Goal: Transaction & Acquisition: Purchase product/service

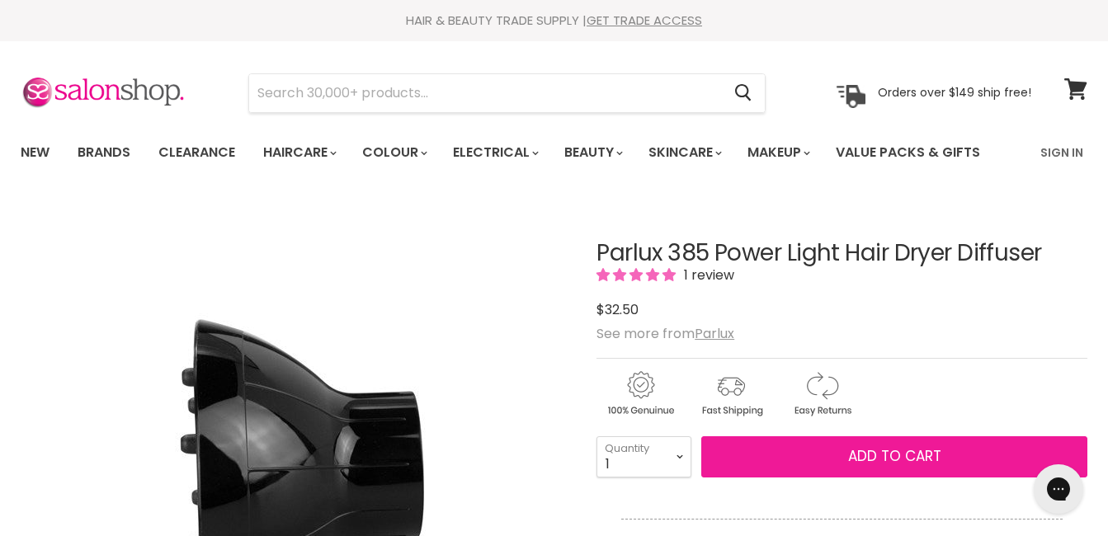
click at [886, 462] on span "Add to cart" at bounding box center [894, 456] width 93 height 20
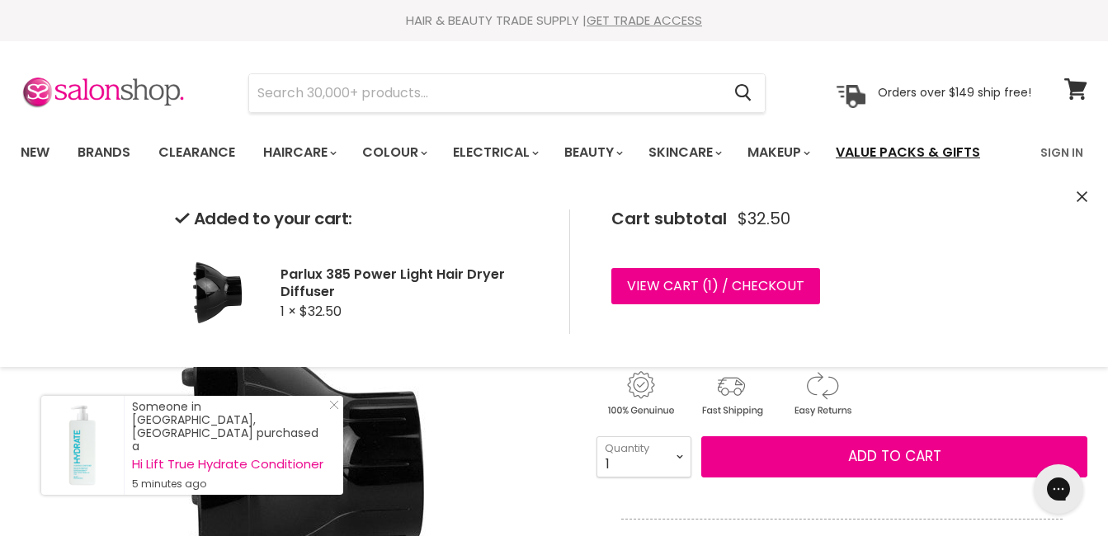
click at [913, 153] on link "Value Packs & Gifts" at bounding box center [908, 152] width 169 height 35
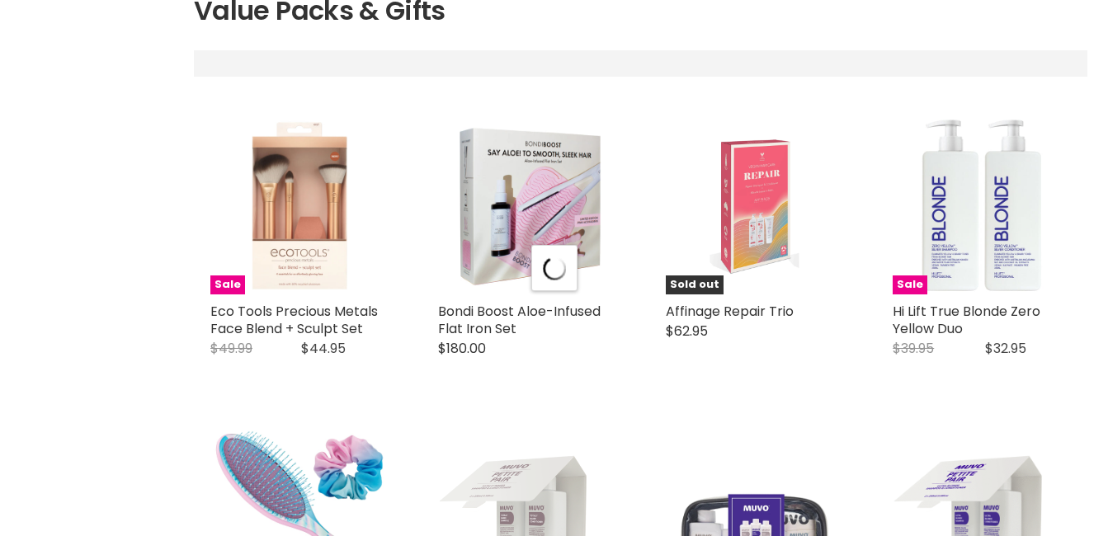
select select "manual"
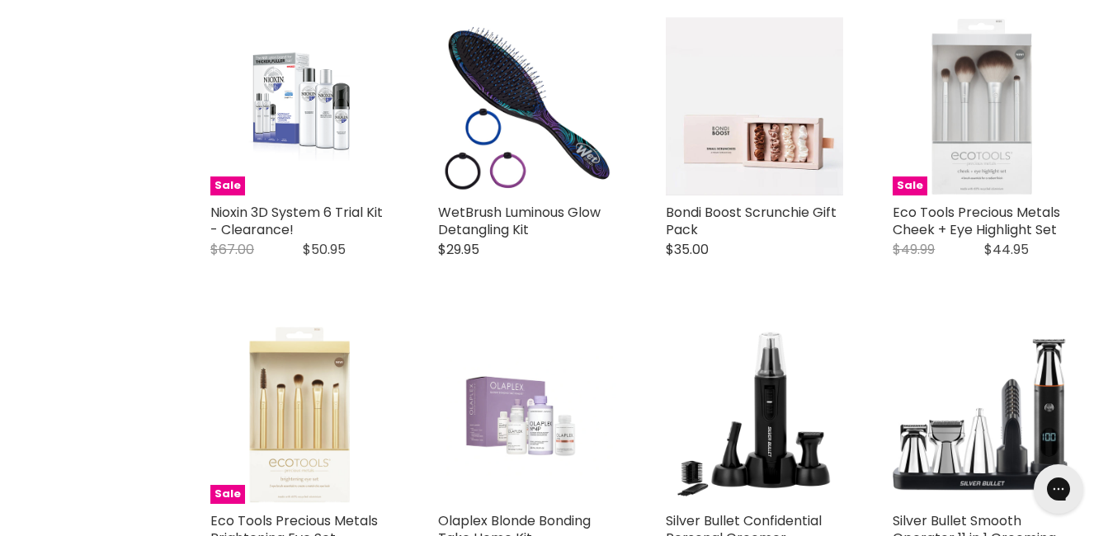
scroll to position [1997, 0]
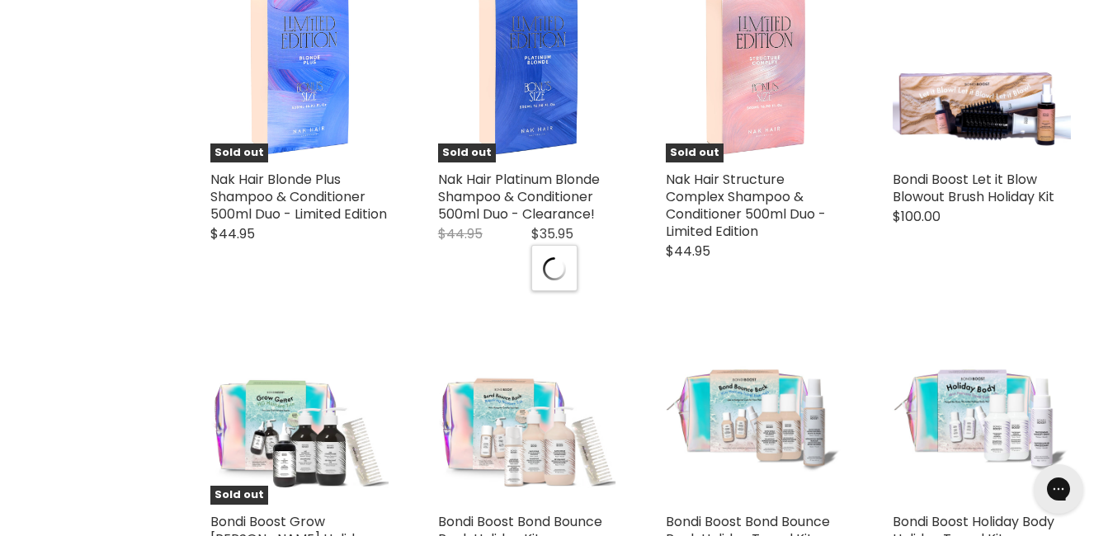
select select "manual"
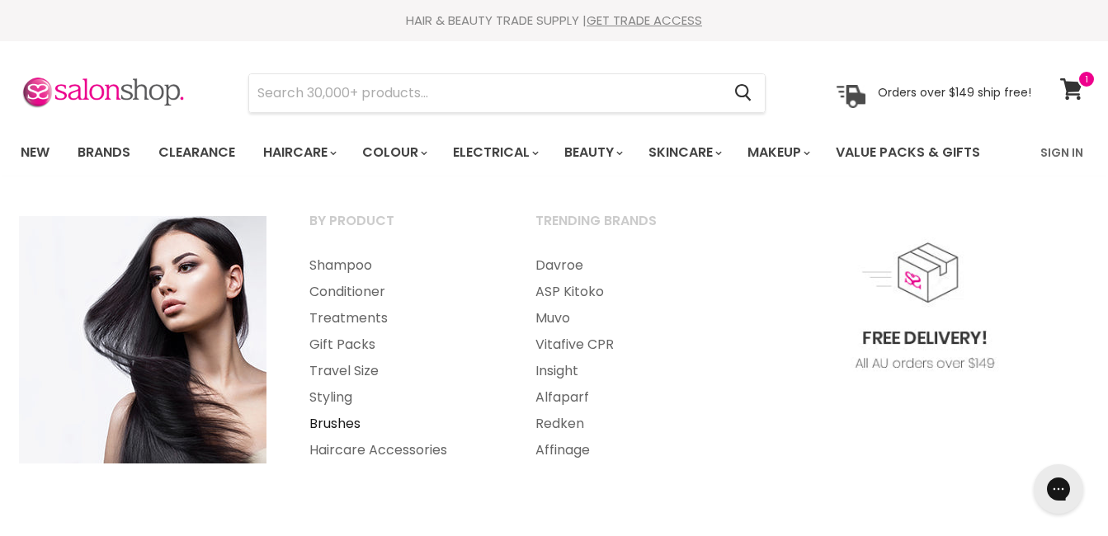
click at [344, 420] on link "Brushes" at bounding box center [400, 424] width 223 height 26
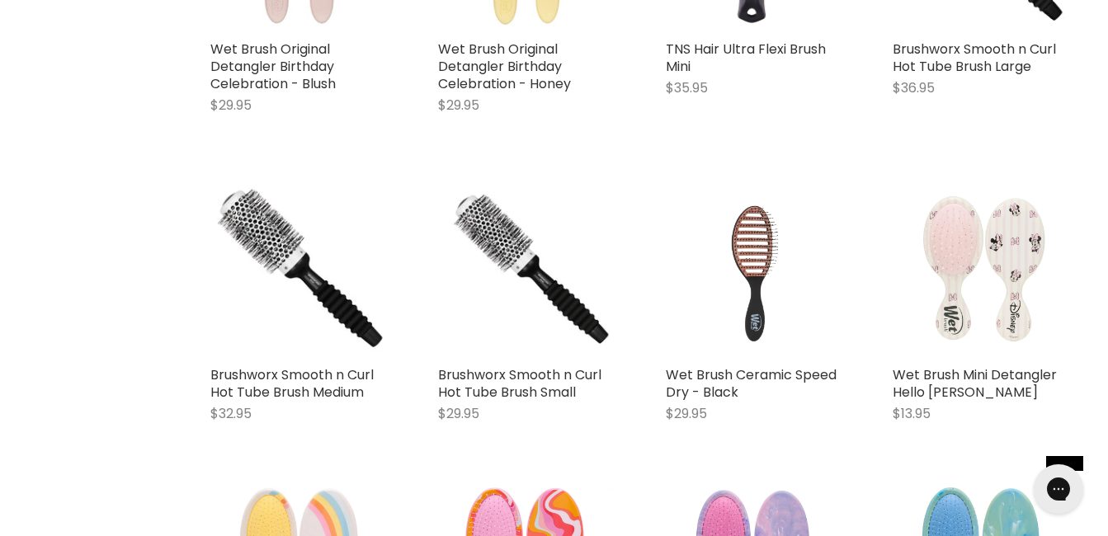
scroll to position [2773, 0]
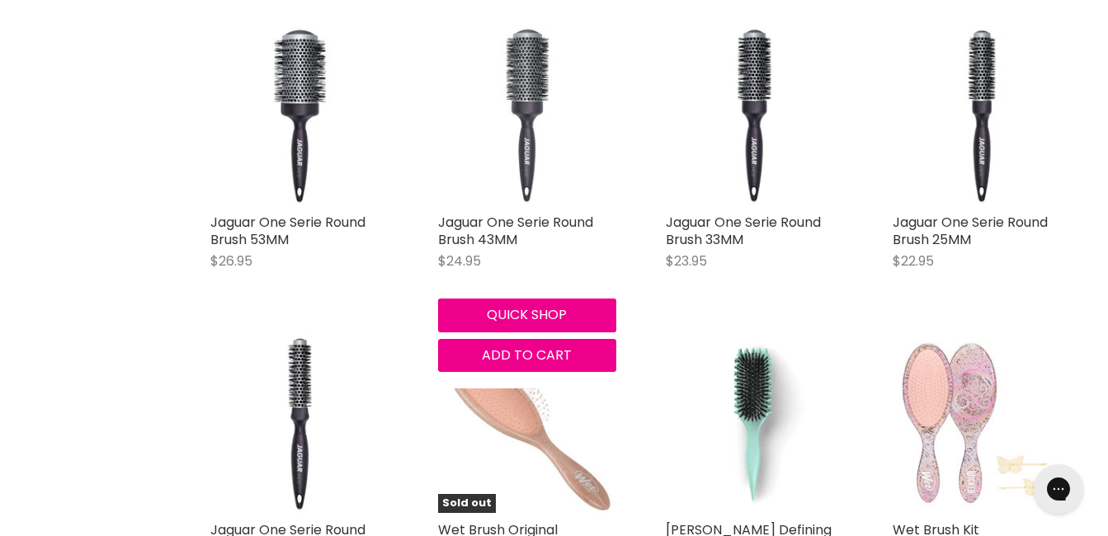
scroll to position [5803, 0]
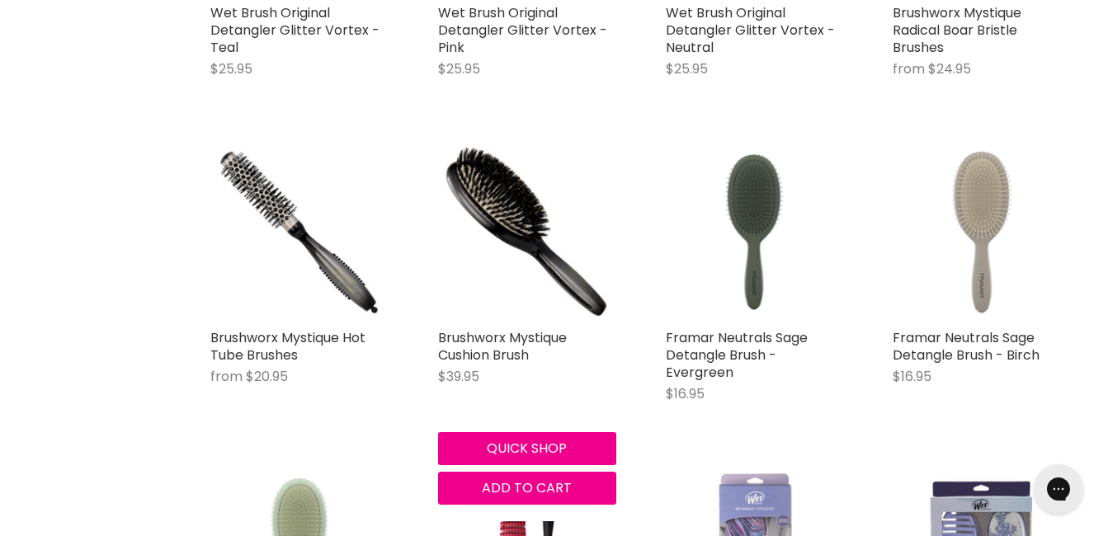
scroll to position [11206, 0]
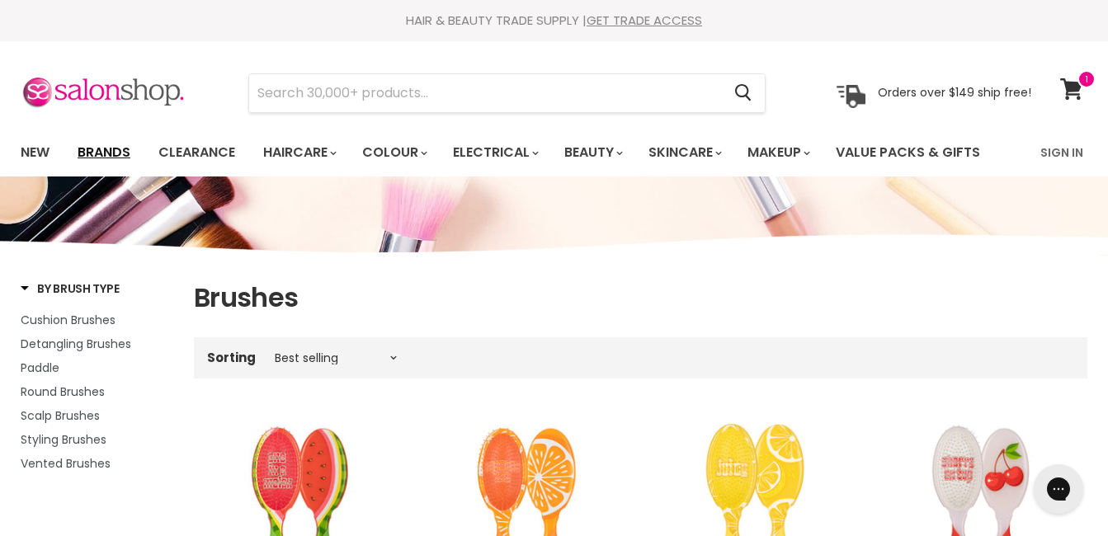
click at [93, 155] on link "Brands" at bounding box center [104, 152] width 78 height 35
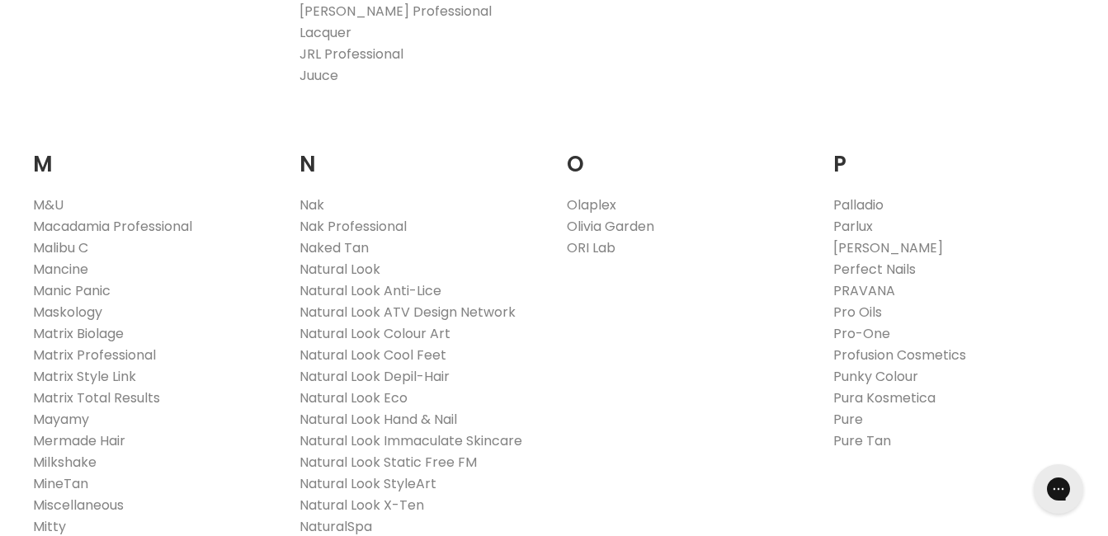
scroll to position [1769, 0]
click at [627, 216] on link "Olivia Garden" at bounding box center [610, 225] width 87 height 19
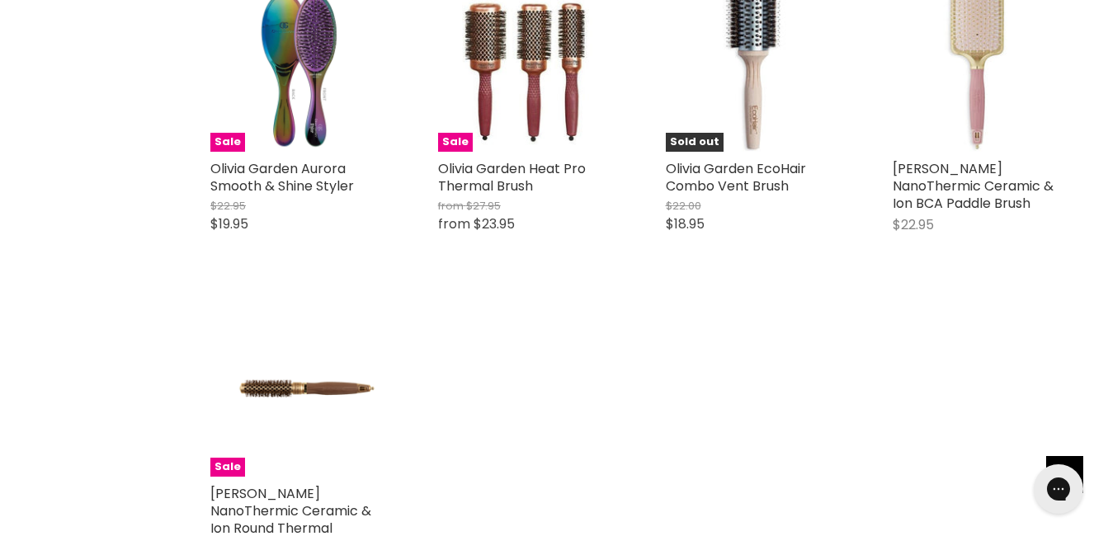
scroll to position [787, 0]
click at [300, 390] on img "Main content" at bounding box center [299, 388] width 178 height 59
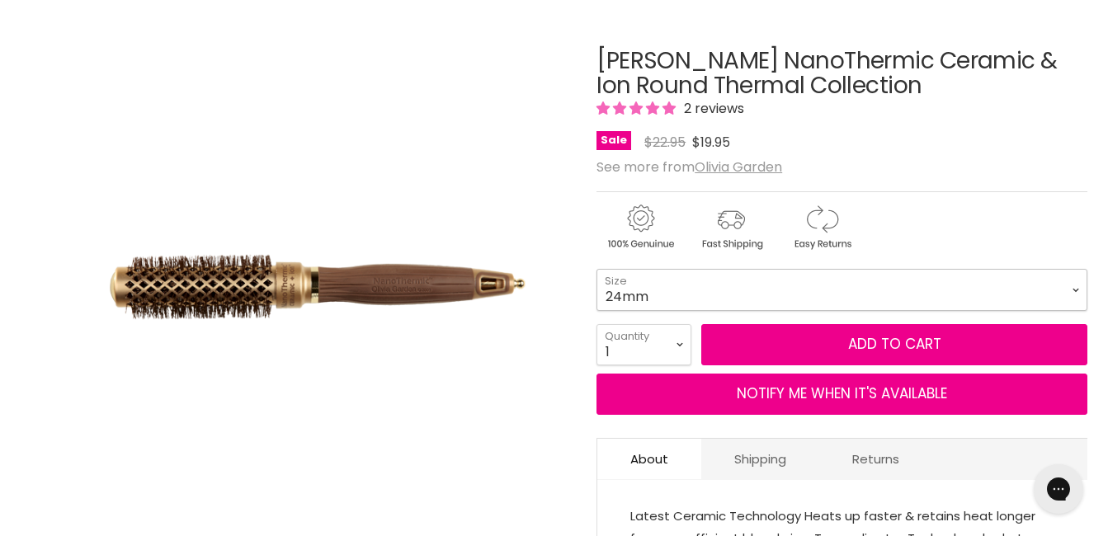
click at [1082, 286] on select "18mm 24mm 34mm 44mm 54mm 64mm" at bounding box center [842, 289] width 491 height 41
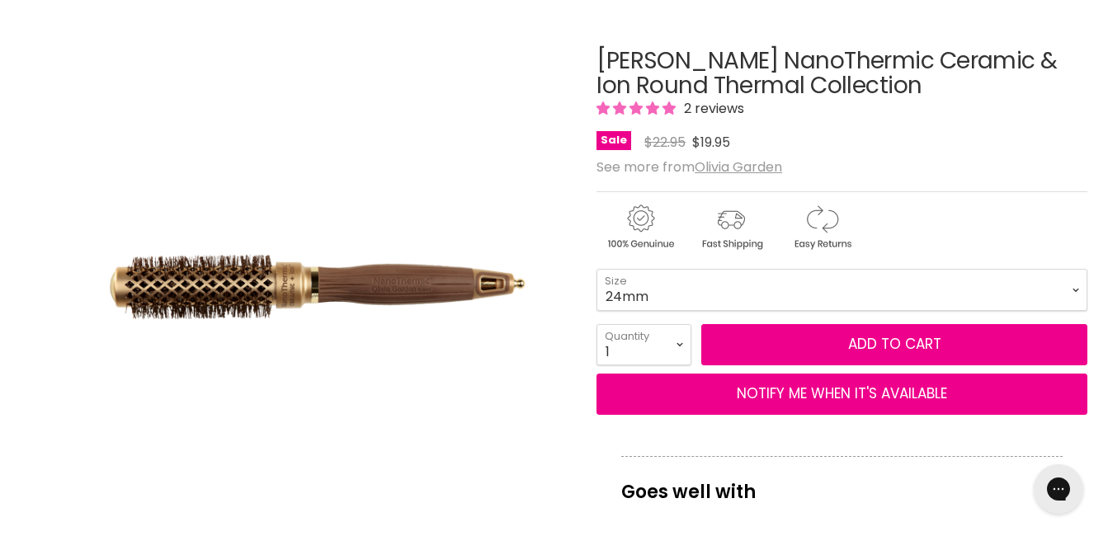
click at [104, 101] on div "Click or scroll to zoom Tap or pinch to zoom" at bounding box center [296, 282] width 550 height 550
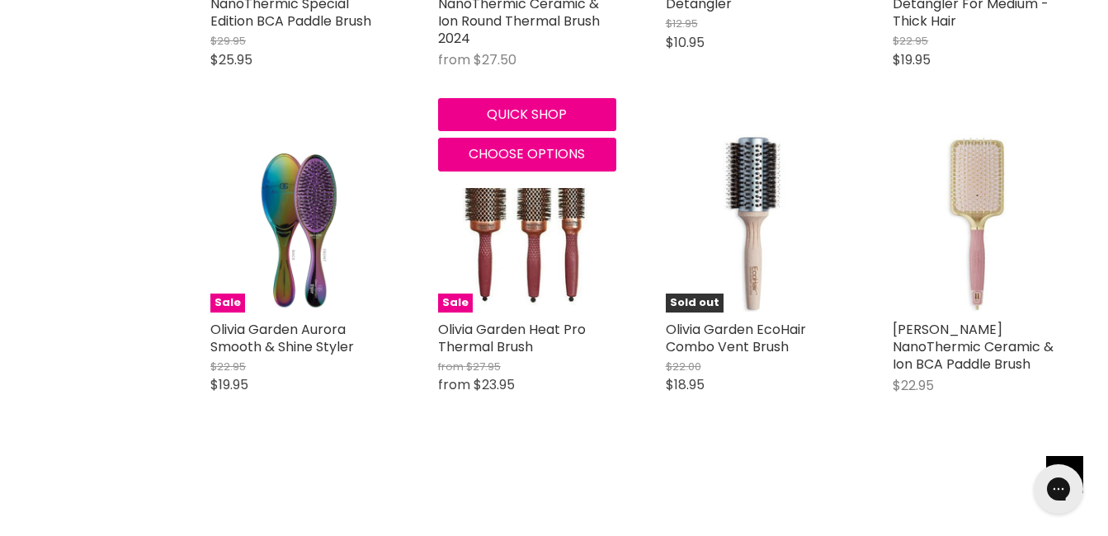
scroll to position [628, 0]
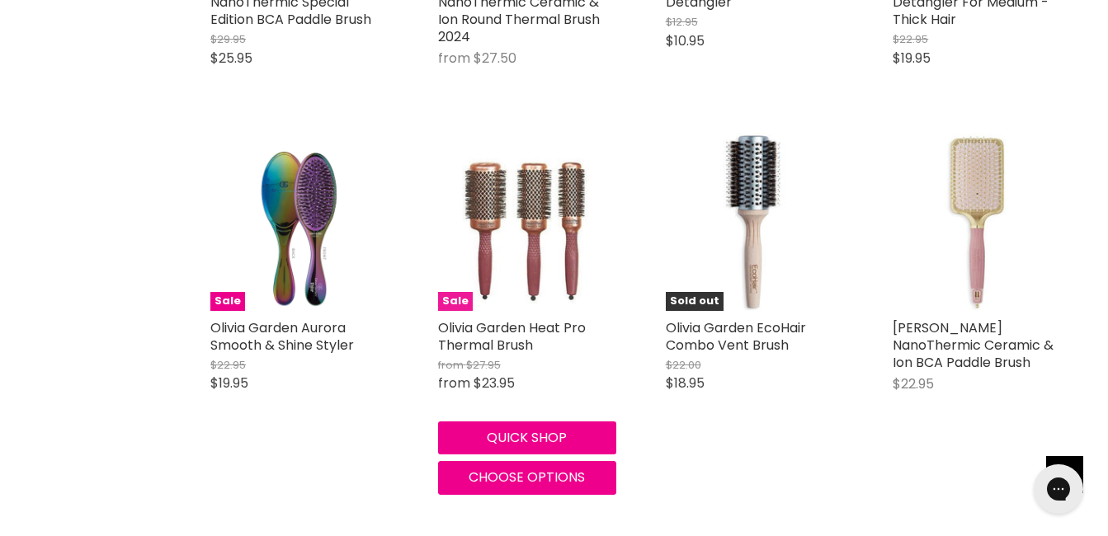
click at [527, 222] on img "Main content" at bounding box center [527, 222] width 143 height 178
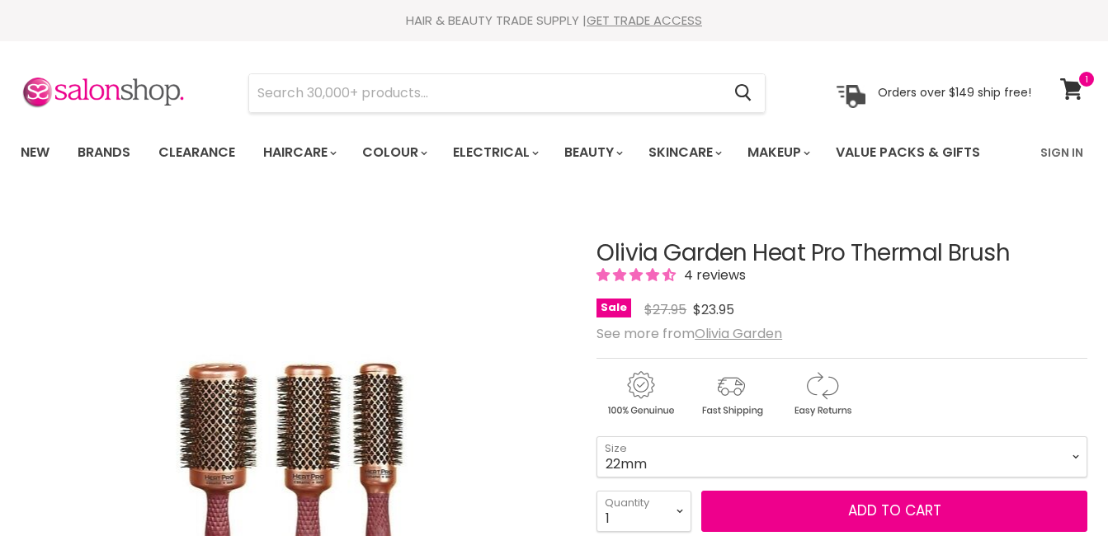
scroll to position [218, 0]
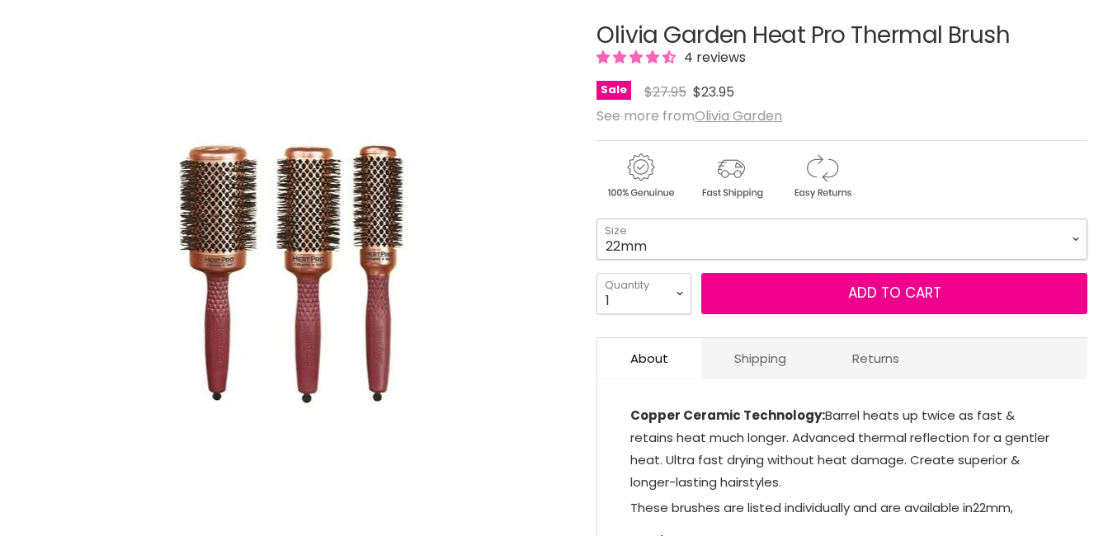
click at [725, 239] on select "22mm 32mm 42mm 52mm" at bounding box center [842, 239] width 491 height 41
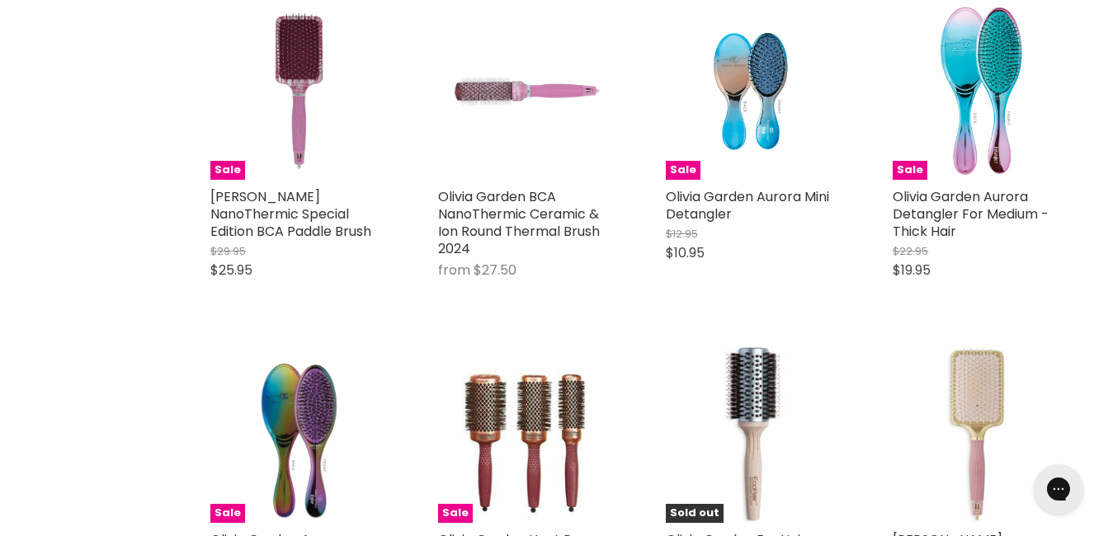
scroll to position [415, 0]
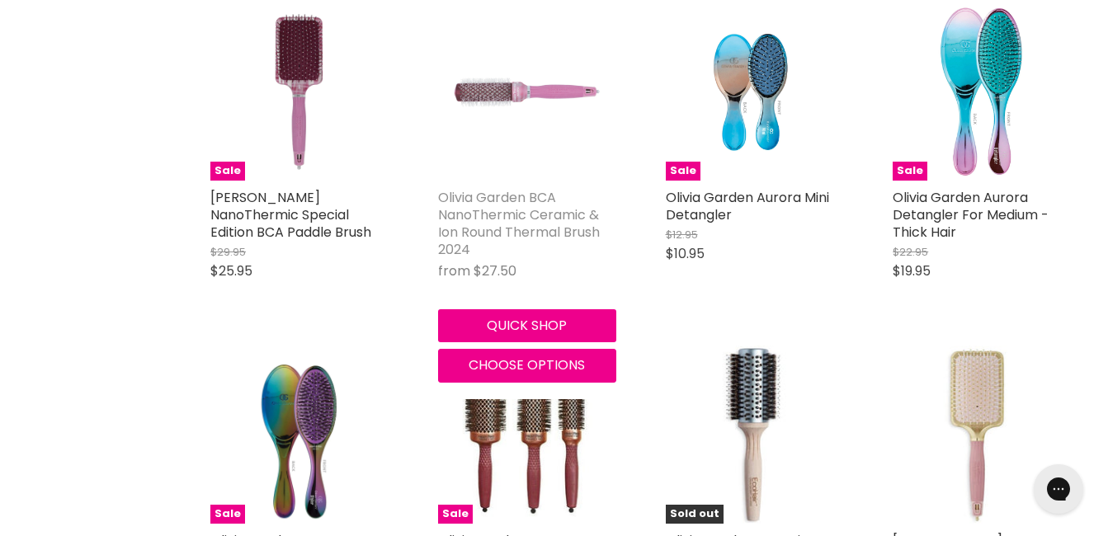
click at [527, 210] on link "Olivia Garden BCA NanoThermic Ceramic & Ion Round Thermal Brush 2024" at bounding box center [519, 223] width 162 height 71
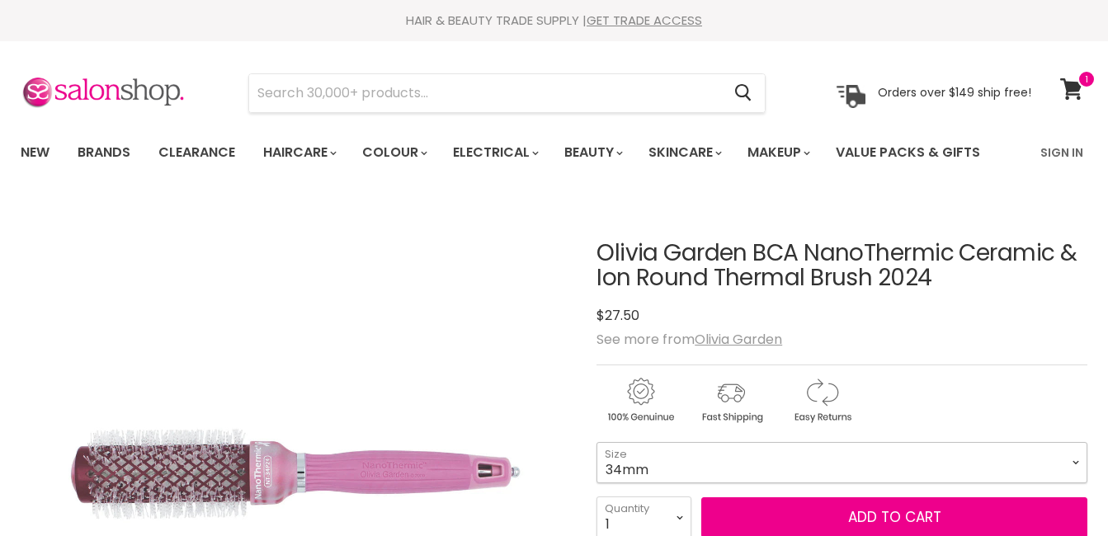
click at [607, 456] on select "34mm 44mm 54mm" at bounding box center [842, 462] width 491 height 41
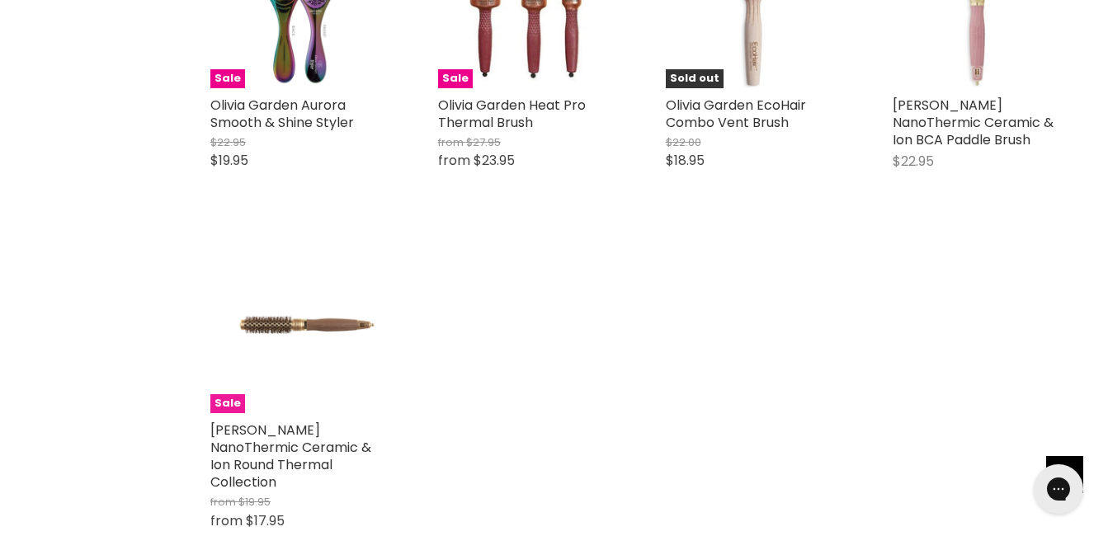
scroll to position [853, 0]
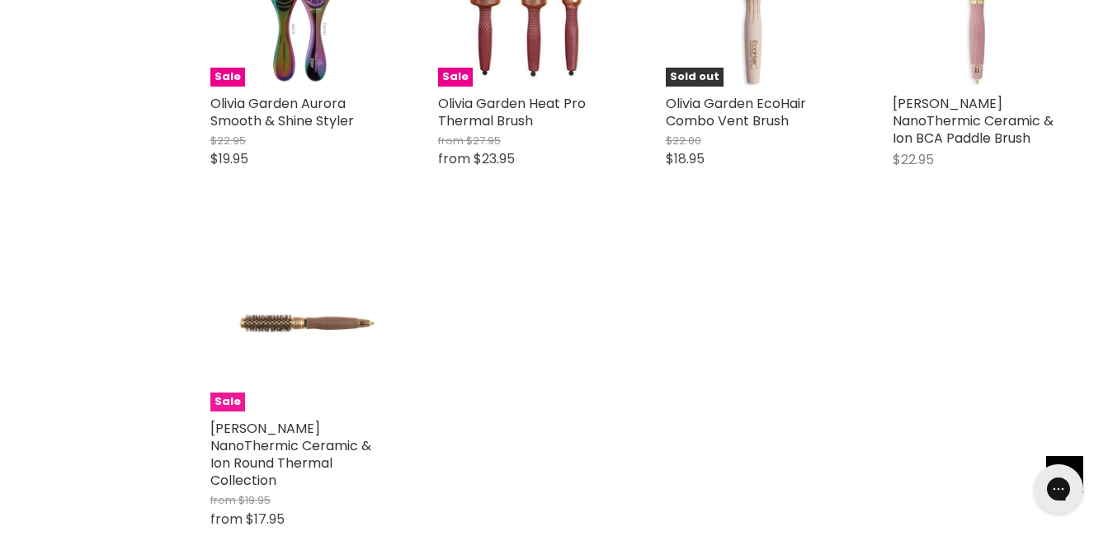
click at [286, 318] on img "Main content" at bounding box center [299, 322] width 178 height 59
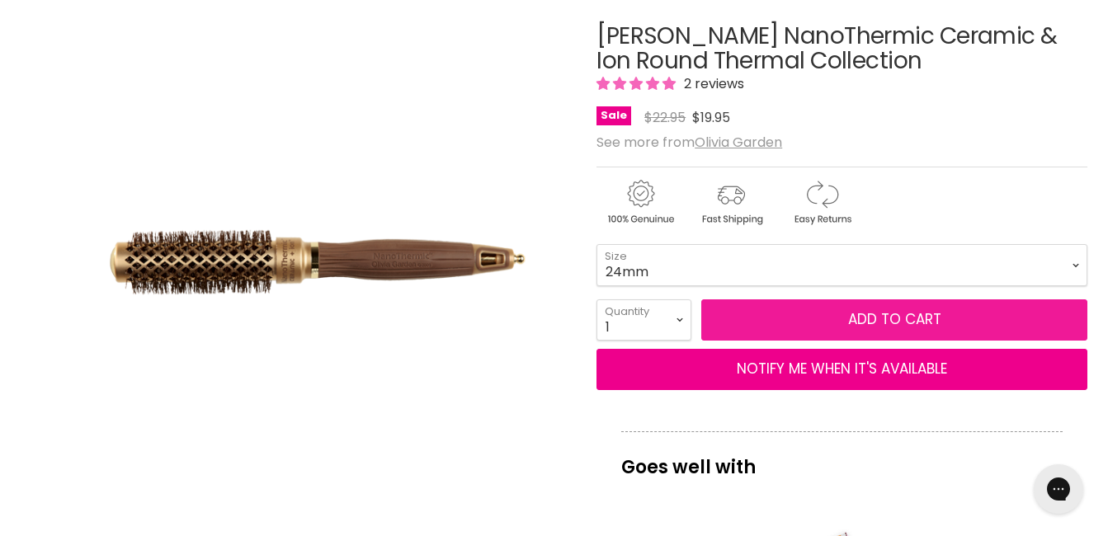
click at [774, 310] on button "Add to cart" at bounding box center [895, 320] width 386 height 41
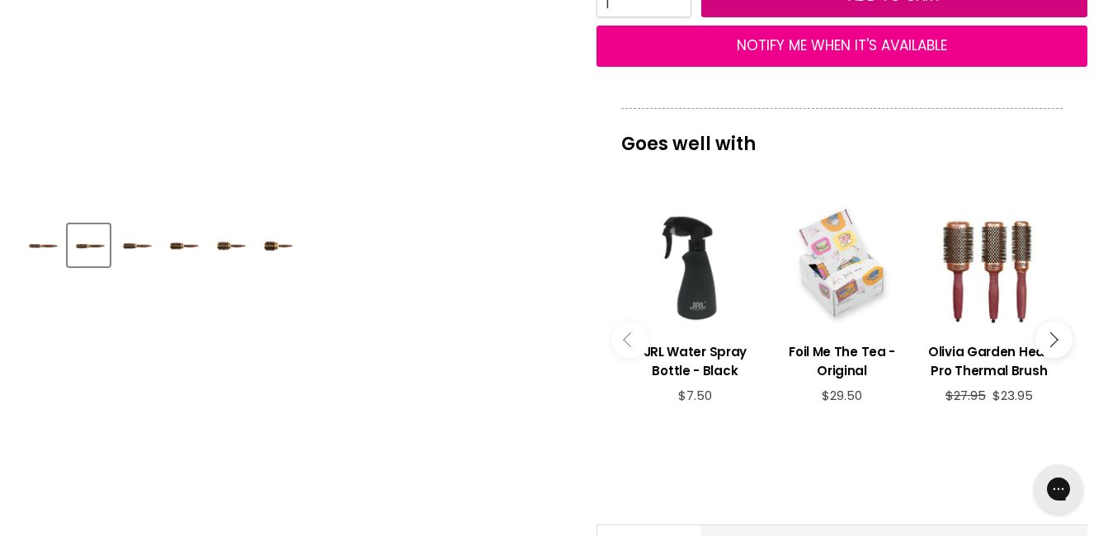
scroll to position [541, 0]
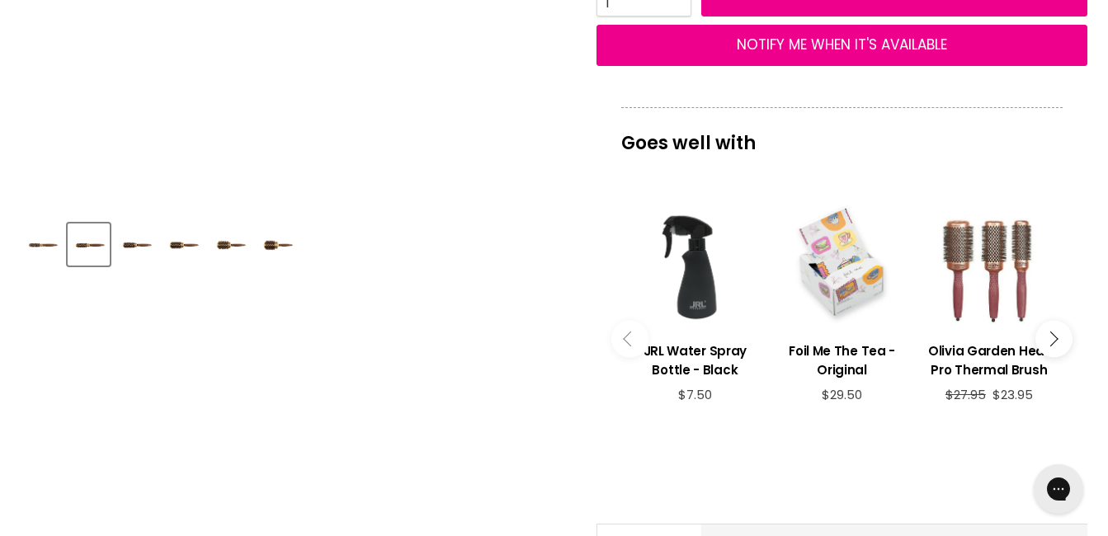
click at [980, 289] on div "Main content" at bounding box center [989, 264] width 130 height 130
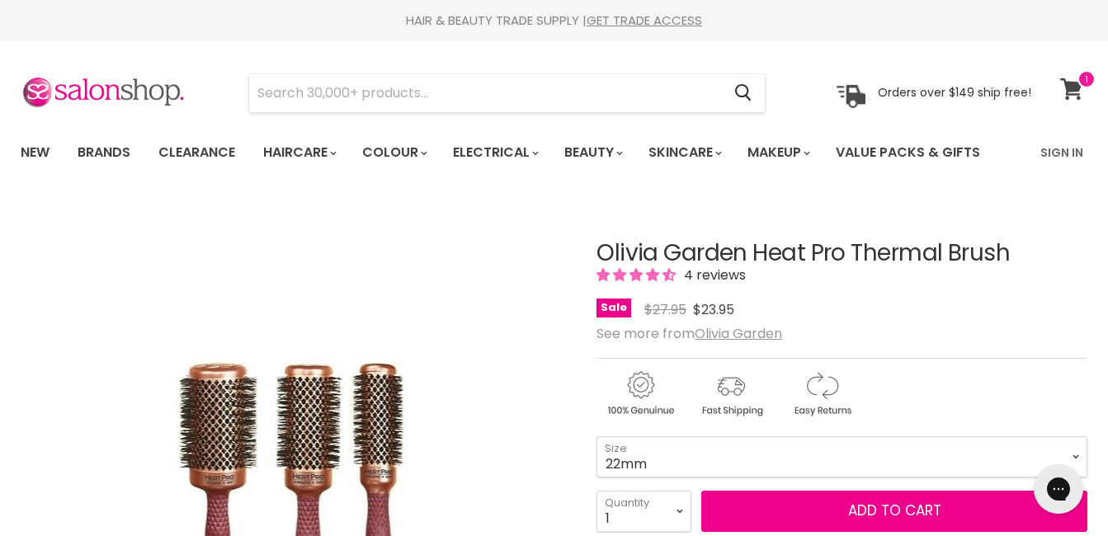
click at [1077, 82] on icon at bounding box center [1072, 88] width 22 height 21
